Goal: Information Seeking & Learning: Compare options

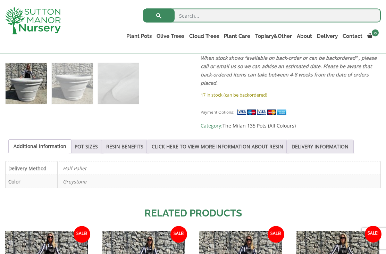
scroll to position [292, 0]
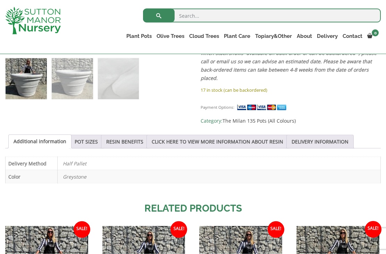
click at [97, 140] on link "POT SIZES" at bounding box center [86, 141] width 23 height 13
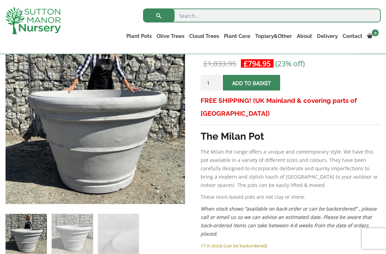
scroll to position [136, 0]
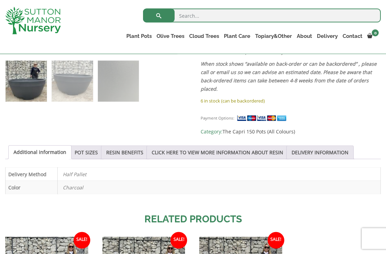
scroll to position [290, 0]
click at [98, 145] on link "POT SIZES" at bounding box center [86, 151] width 23 height 13
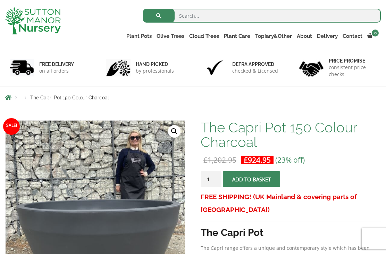
scroll to position [0, 0]
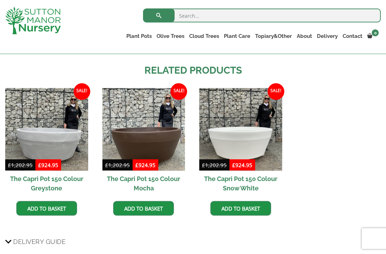
scroll to position [438, 0]
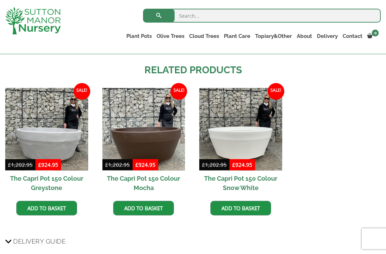
click at [60, 141] on img at bounding box center [46, 129] width 83 height 83
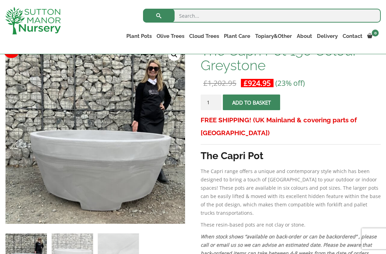
scroll to position [96, 0]
